Goal: Find specific page/section: Find specific page/section

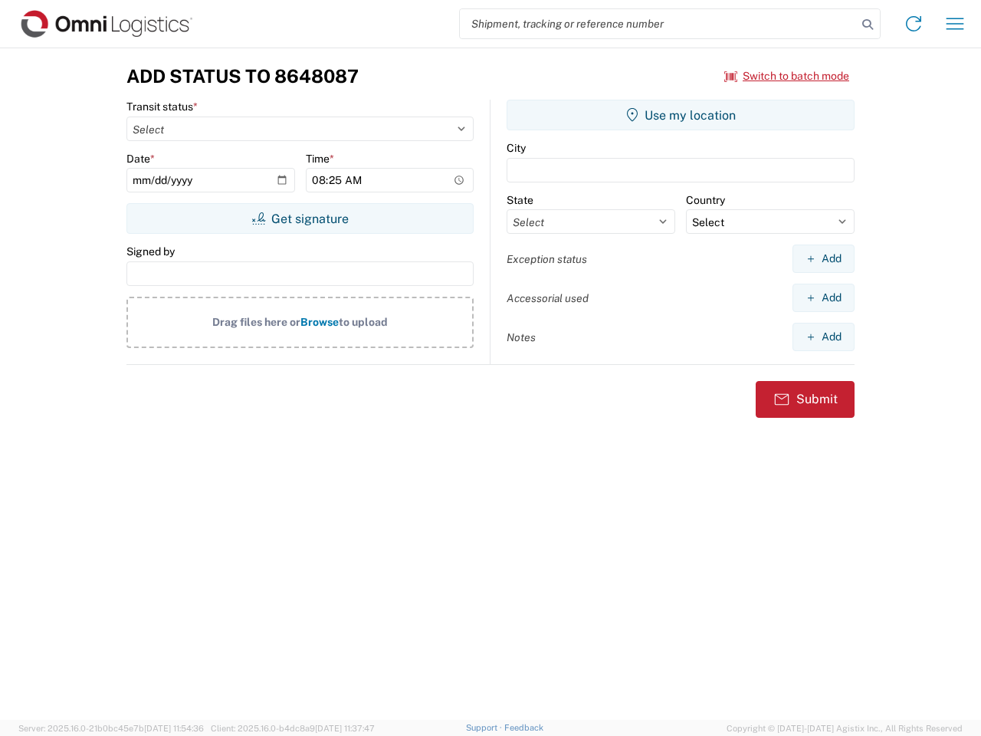
click at [659, 24] on input "search" at bounding box center [658, 23] width 397 height 29
click at [868, 25] on icon at bounding box center [867, 24] width 21 height 21
click at [914, 24] on icon at bounding box center [914, 24] width 25 height 25
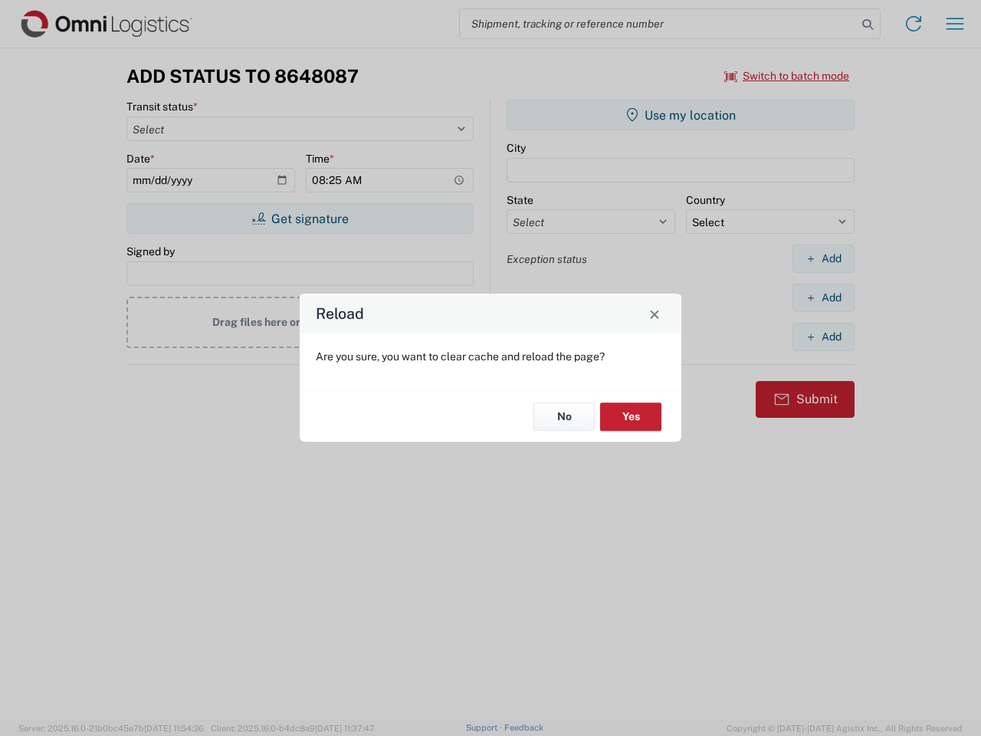
click at [955, 24] on div "Reload Are you sure, you want to clear cache and reload the page? No Yes" at bounding box center [490, 368] width 981 height 736
click at [787, 76] on div "Reload Are you sure, you want to clear cache and reload the page? No Yes" at bounding box center [490, 368] width 981 height 736
click at [300, 219] on div "Reload Are you sure, you want to clear cache and reload the page? No Yes" at bounding box center [490, 368] width 981 height 736
click at [681, 115] on div "Reload Are you sure, you want to clear cache and reload the page? No Yes" at bounding box center [490, 368] width 981 height 736
click at [823, 258] on div "Reload Are you sure, you want to clear cache and reload the page? No Yes" at bounding box center [490, 368] width 981 height 736
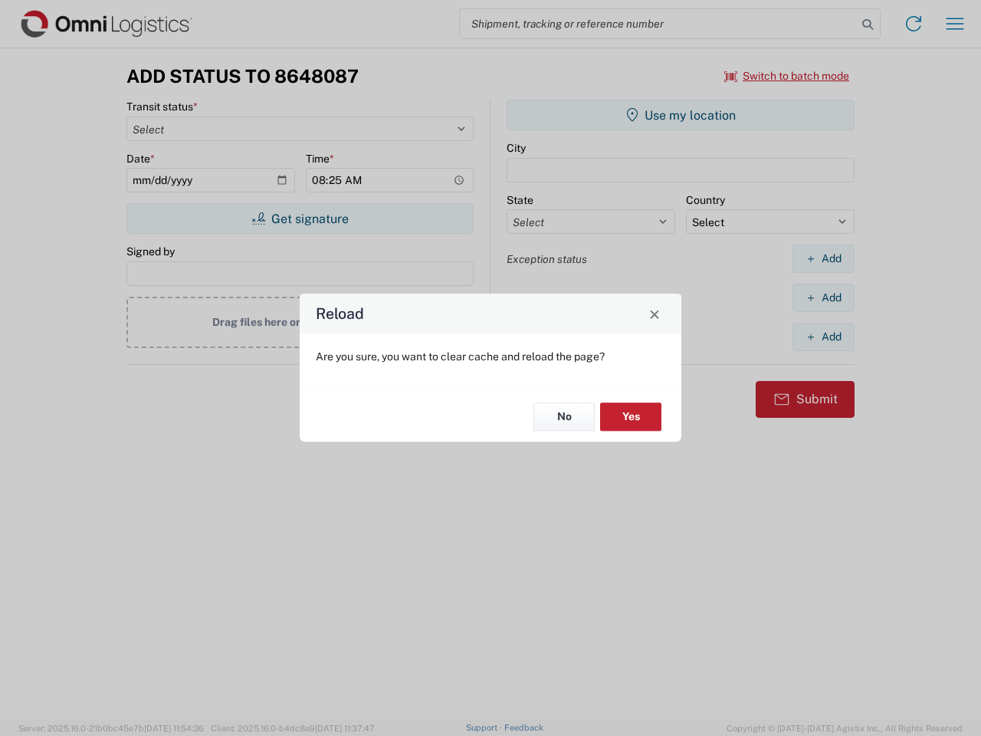
click at [823, 297] on div "Reload Are you sure, you want to clear cache and reload the page? No Yes" at bounding box center [490, 368] width 981 height 736
click at [823, 337] on div "Reload Are you sure, you want to clear cache and reload the page? No Yes" at bounding box center [490, 368] width 981 height 736
